Goal: Transaction & Acquisition: Purchase product/service

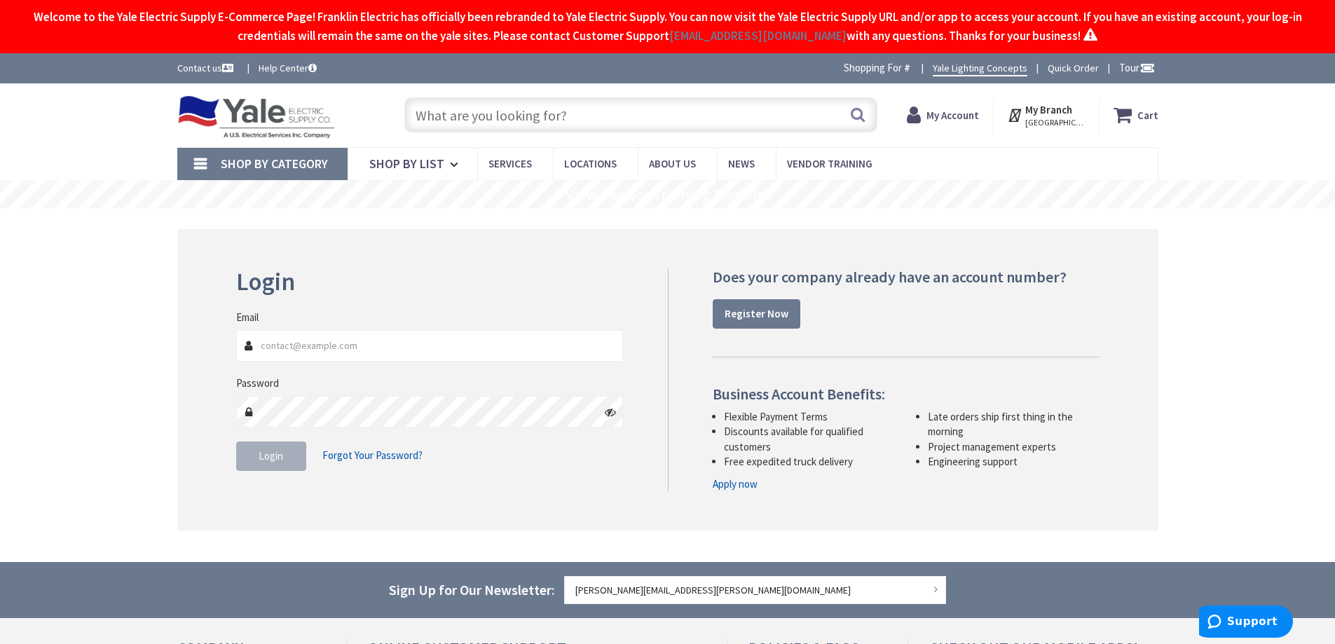
type input "Kidstreet Playground, [STREET_ADDRESS][PERSON_NAME]"
type input "[PERSON_NAME][EMAIL_ADDRESS][PERSON_NAME][DOMAIN_NAME]"
click at [252, 465] on button "Login" at bounding box center [271, 456] width 70 height 29
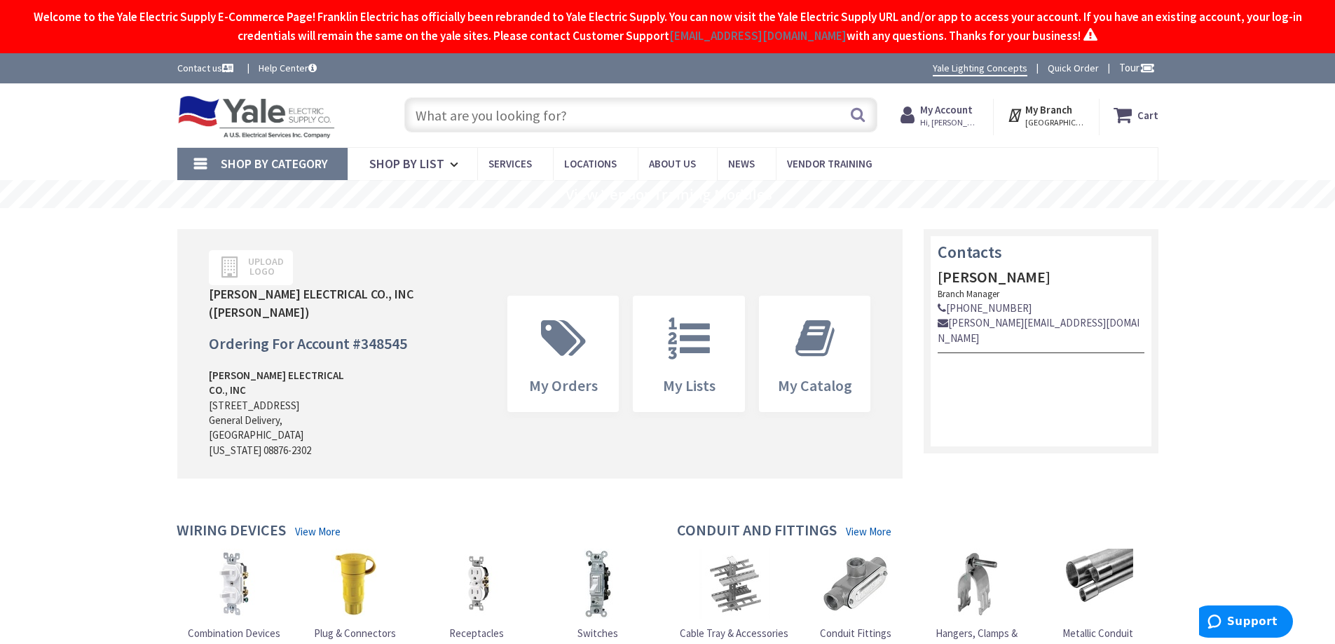
click at [438, 112] on input "text" at bounding box center [640, 114] width 473 height 35
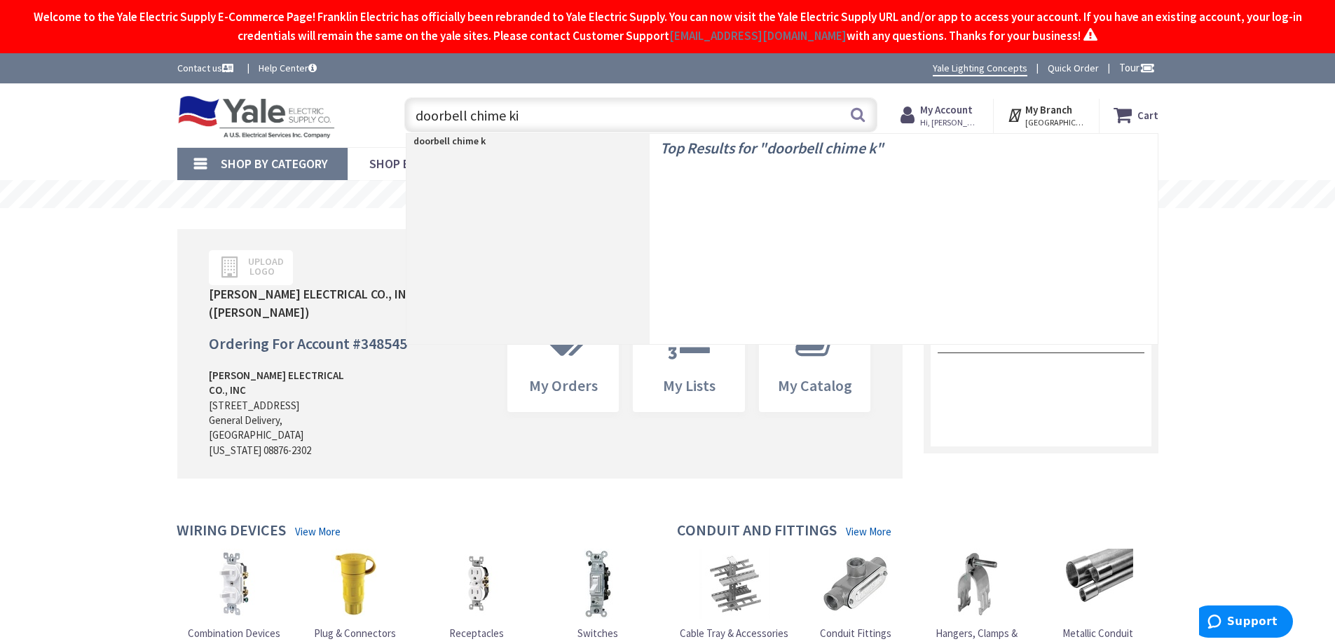
type input "doorbell chime kit"
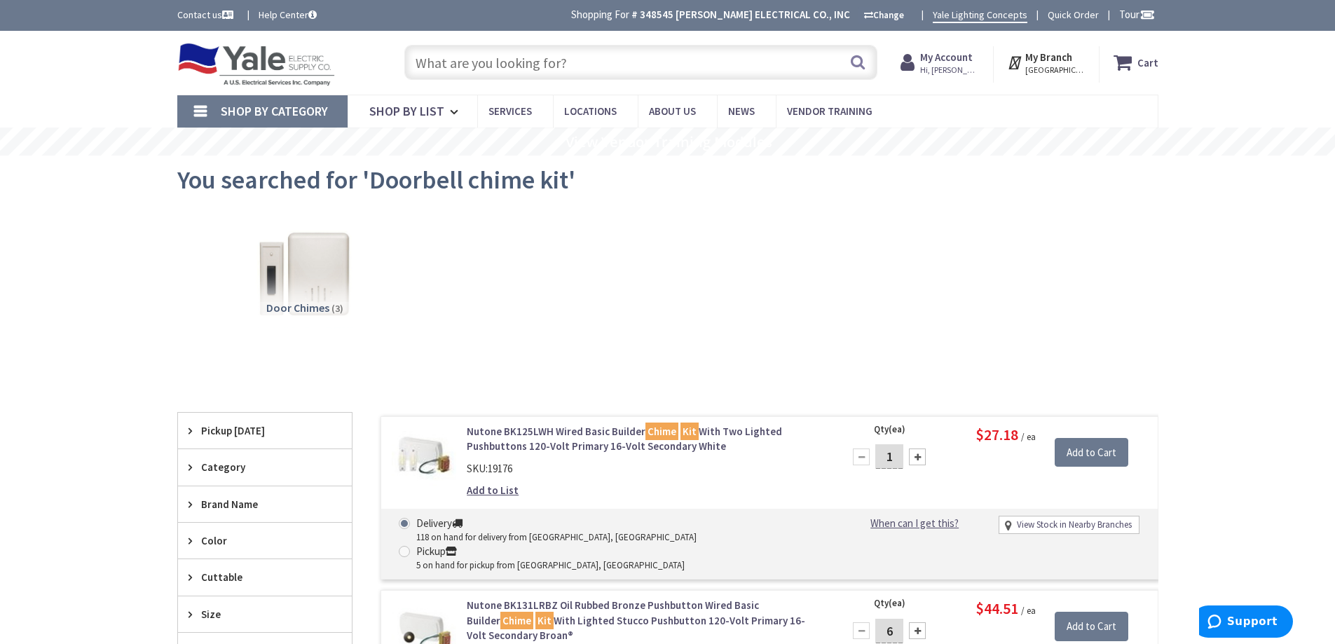
click at [449, 66] on input "text" at bounding box center [640, 62] width 473 height 35
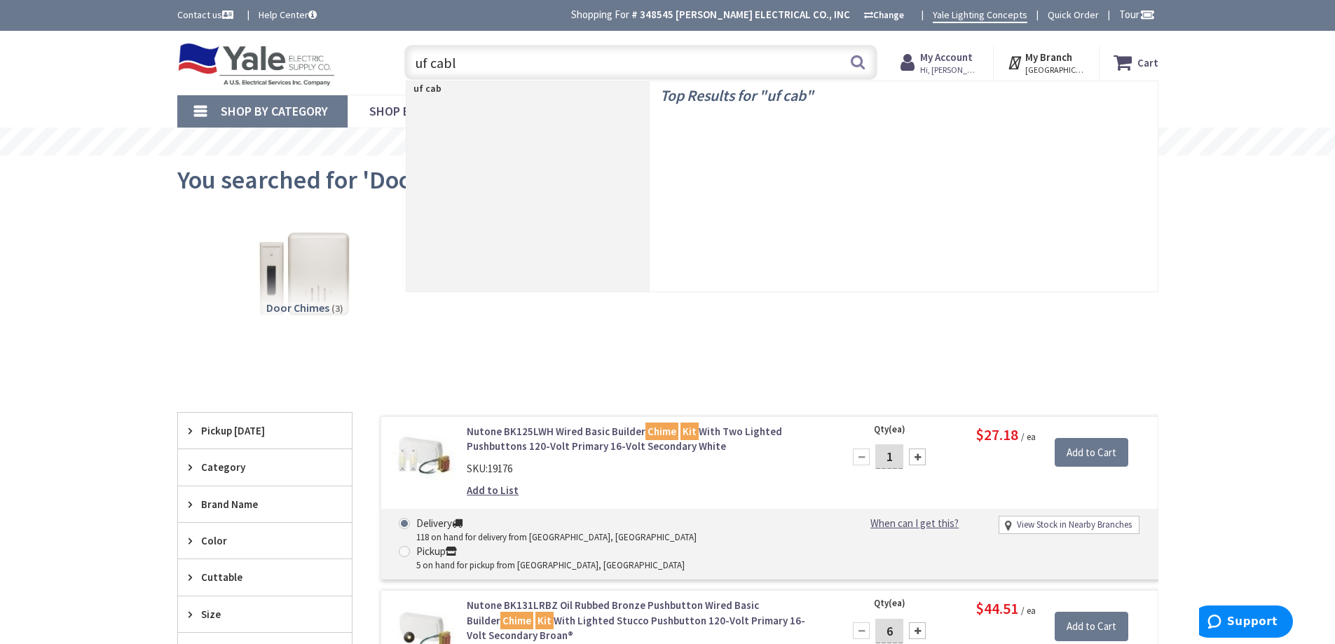
type input "uf cable"
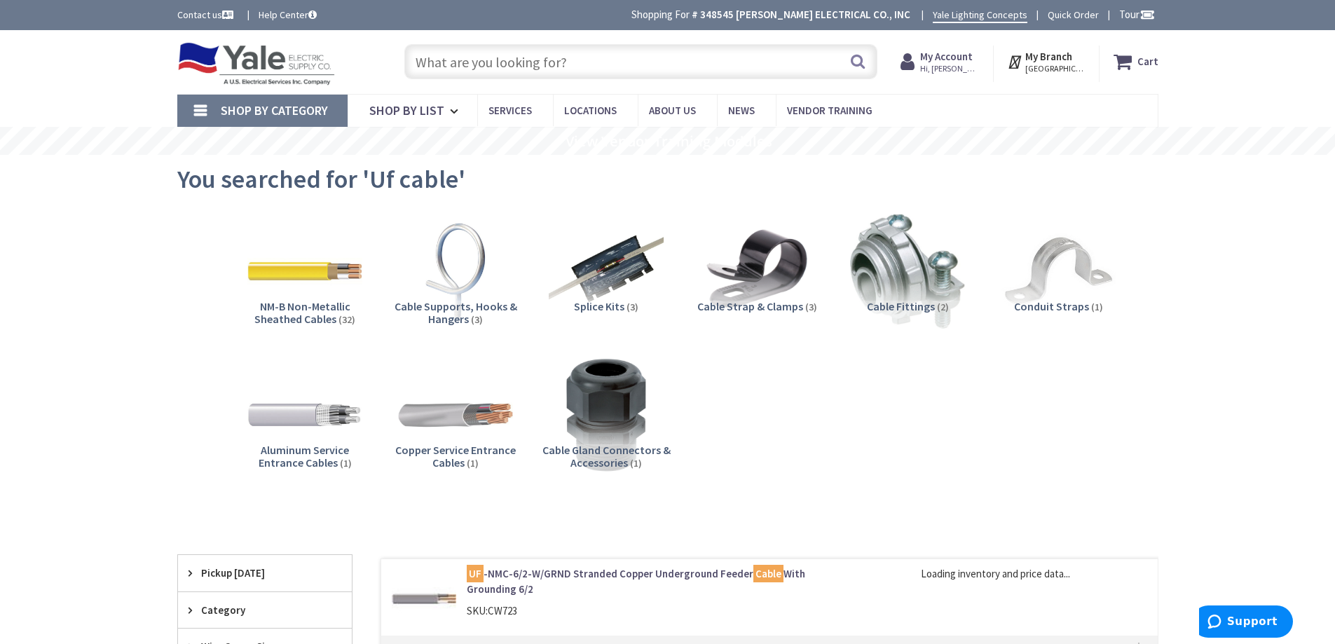
click at [444, 62] on input "text" at bounding box center [640, 61] width 473 height 35
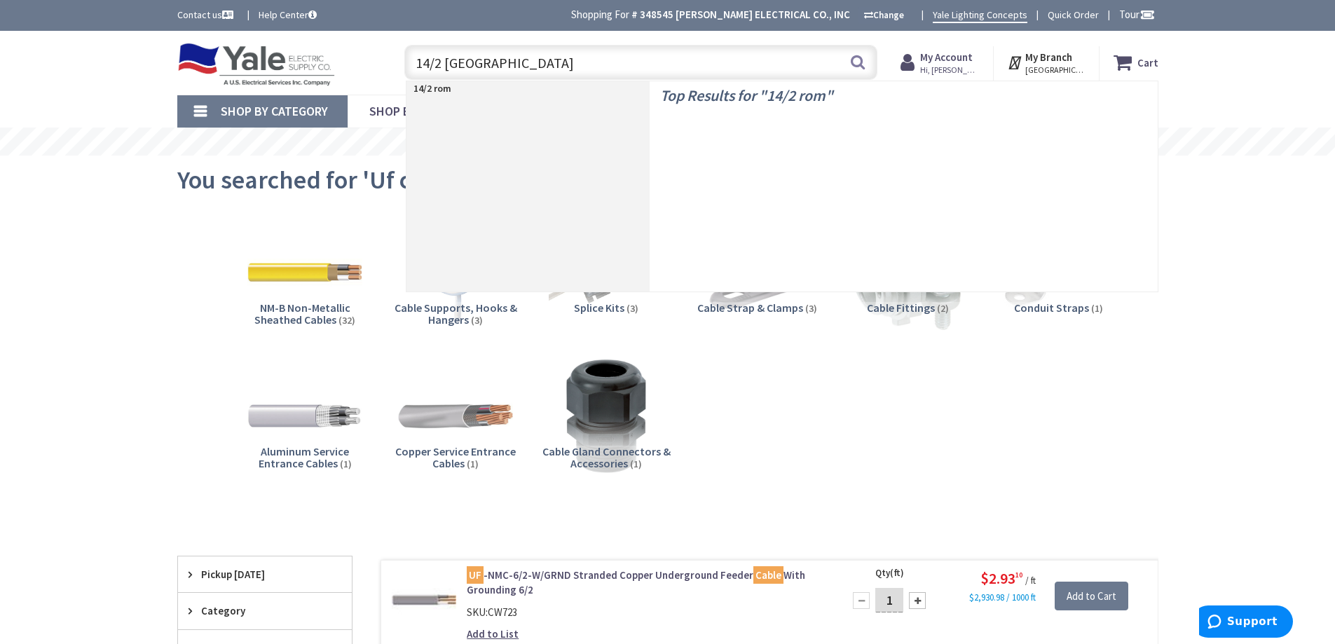
type input "14/2 romex"
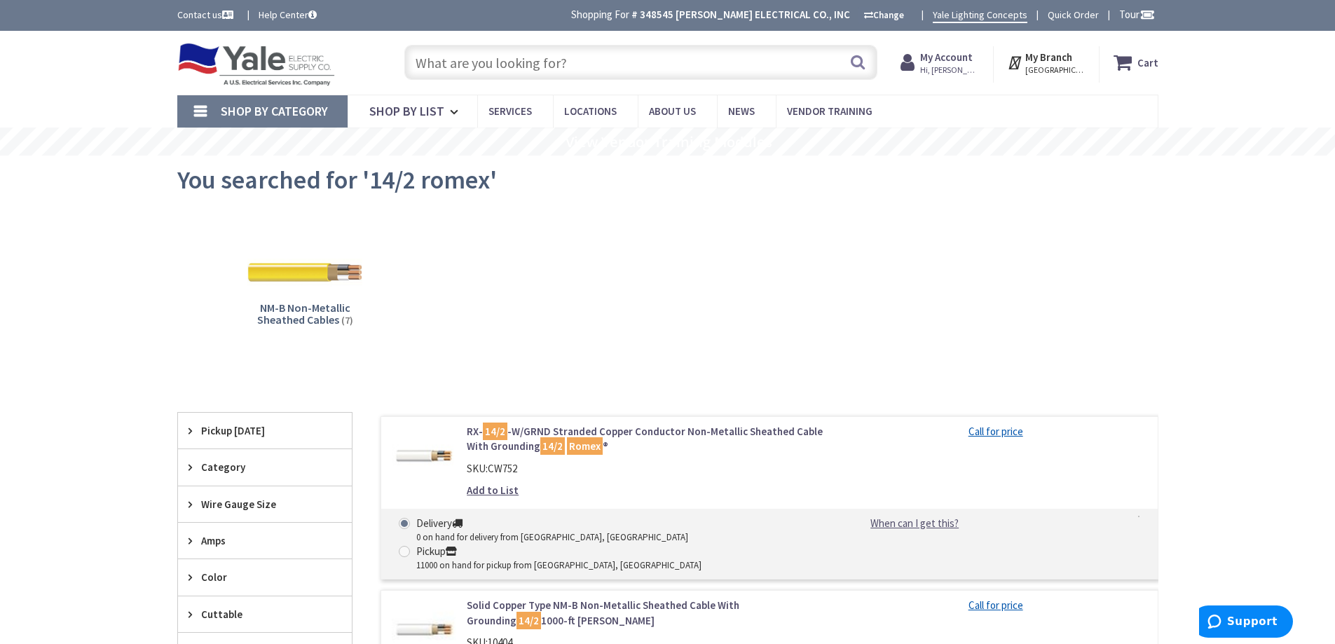
click at [440, 60] on input "text" at bounding box center [640, 62] width 473 height 35
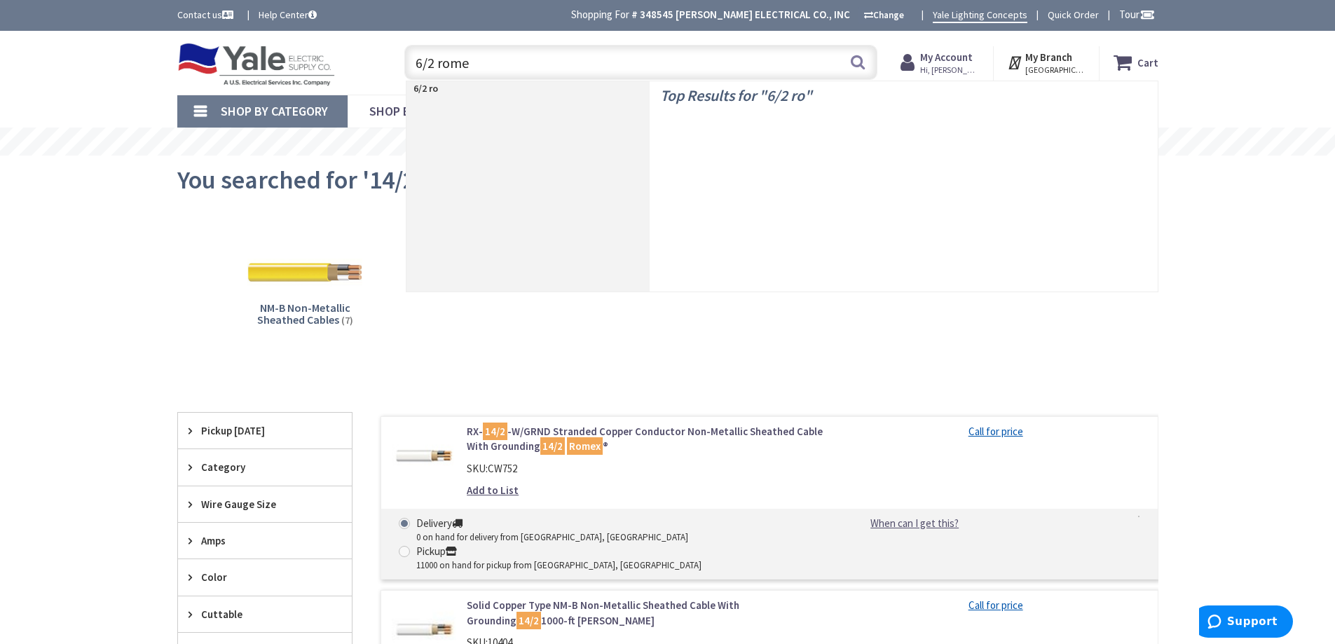
type input "6/2 romex"
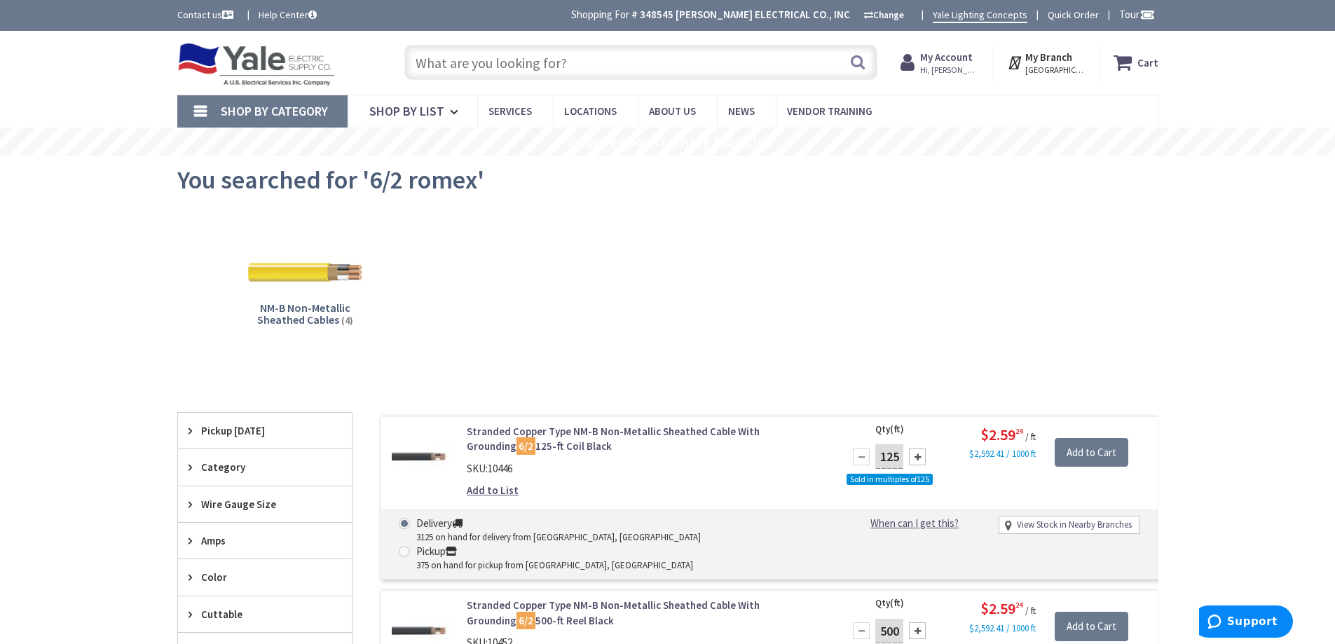
click at [513, 64] on input "text" at bounding box center [640, 62] width 473 height 35
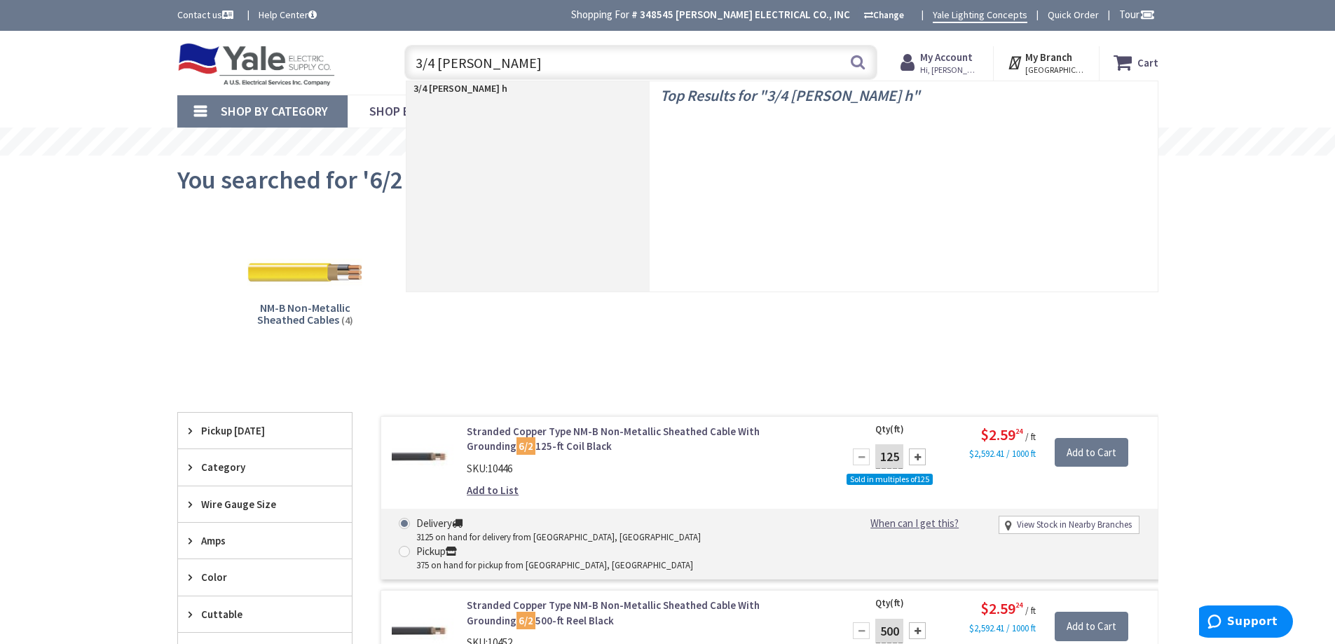
type input "3/4 meyers hub"
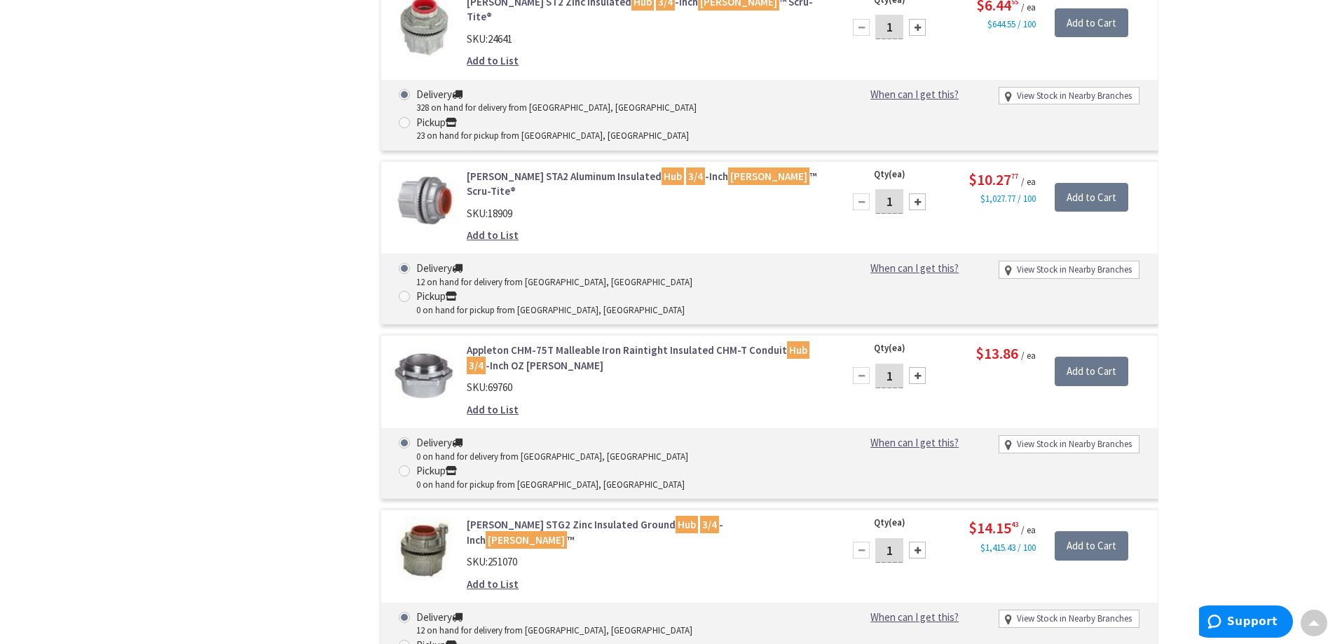
scroll to position [772, 0]
